Goal: Task Accomplishment & Management: Manage account settings

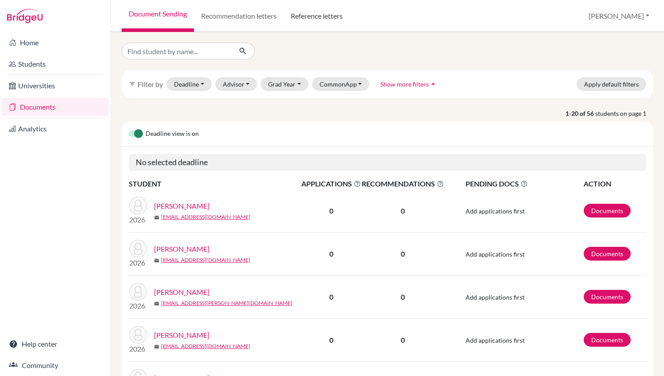
click at [321, 16] on link "Reference letters" at bounding box center [317, 16] width 66 height 32
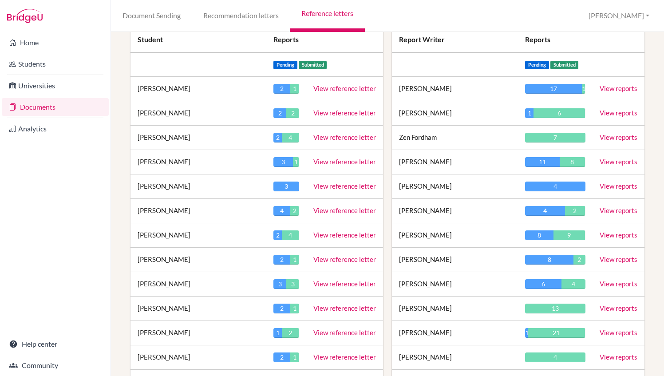
scroll to position [114, 0]
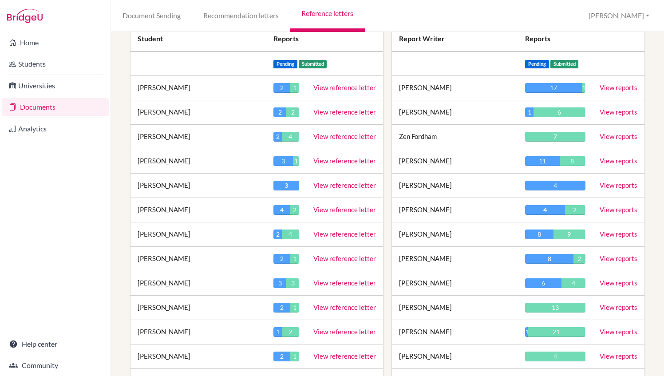
click at [324, 331] on link "View reference letter" at bounding box center [344, 332] width 63 height 8
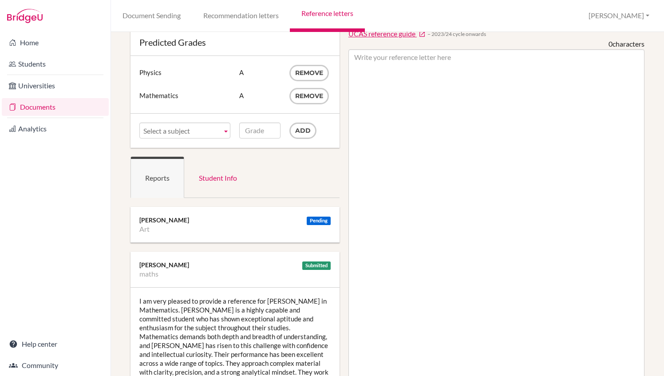
scroll to position [40, 0]
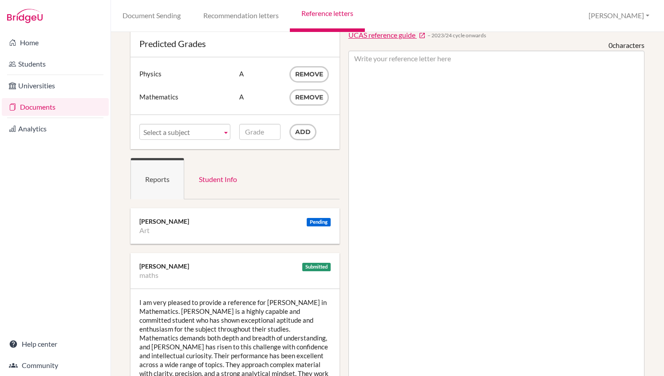
click at [318, 88] on ul "Subject Physics Grade A Remove Subject Mathematics Grade A Remove" at bounding box center [234, 86] width 191 height 40
click at [314, 92] on button "Remove" at bounding box center [309, 97] width 40 height 16
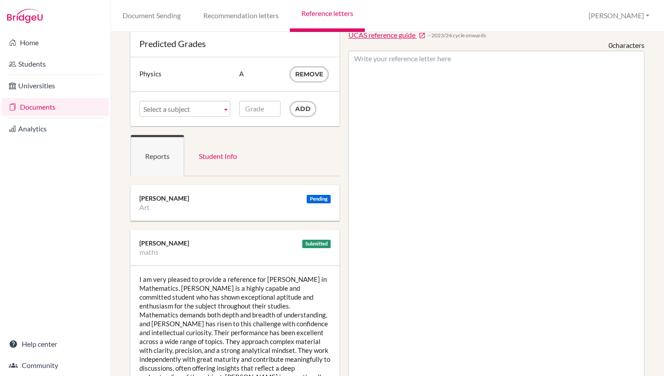
click at [220, 110] on link "Select a subject" at bounding box center [184, 109] width 91 height 16
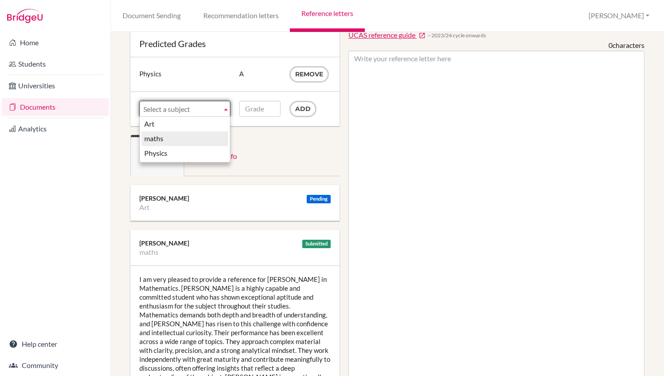
click at [194, 137] on li "maths" at bounding box center [185, 138] width 87 height 15
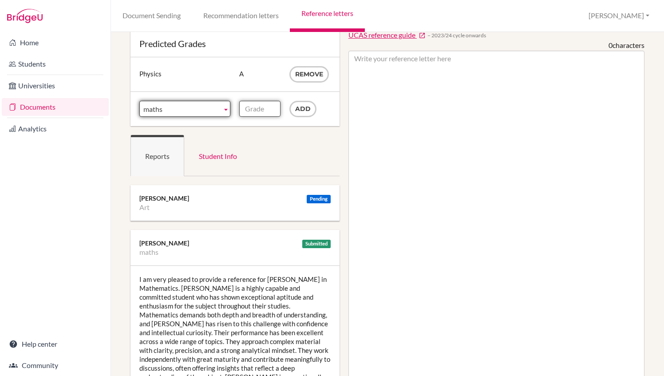
click at [254, 111] on input "Grade" at bounding box center [259, 109] width 41 height 16
type input "A*"
click at [302, 109] on input "Add" at bounding box center [302, 109] width 27 height 16
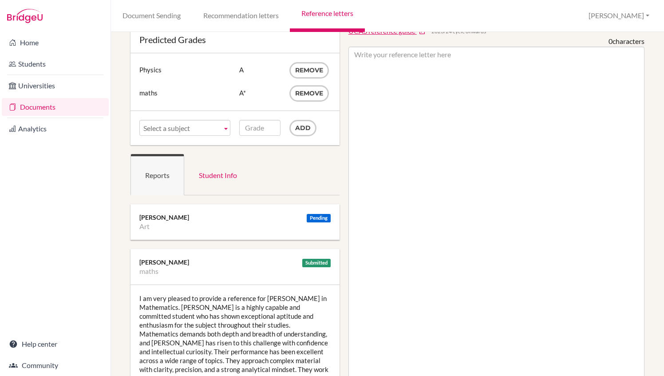
scroll to position [0, 0]
